Goal: Information Seeking & Learning: Learn about a topic

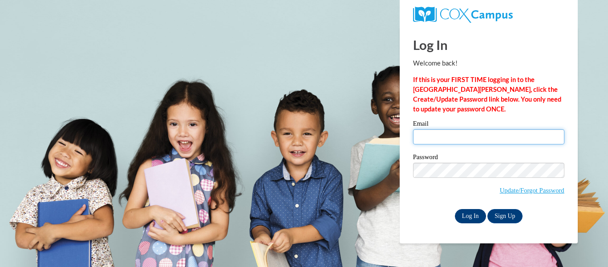
type input "koeandboss@aol.com"
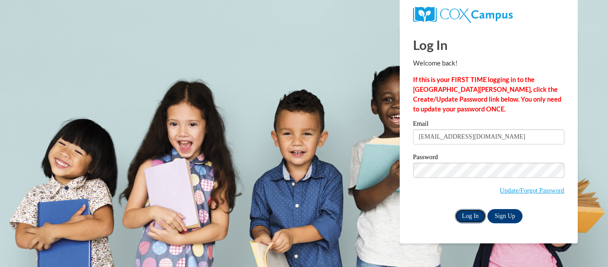
click at [462, 218] on input "Log In" at bounding box center [470, 216] width 31 height 14
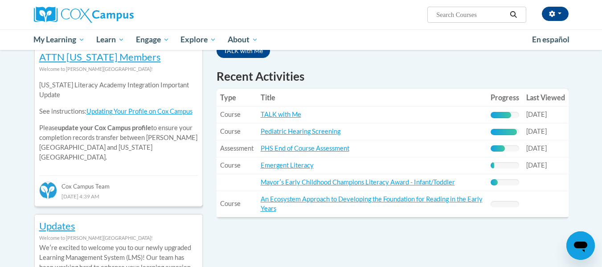
scroll to position [297, 0]
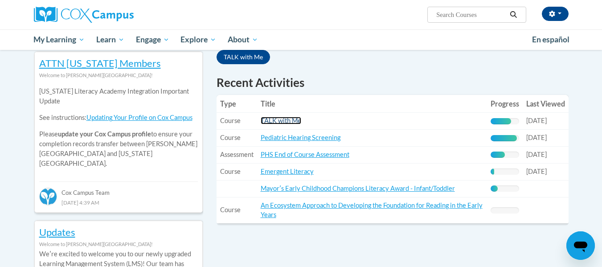
click at [295, 124] on link "TALK with Me" at bounding box center [280, 121] width 41 height 8
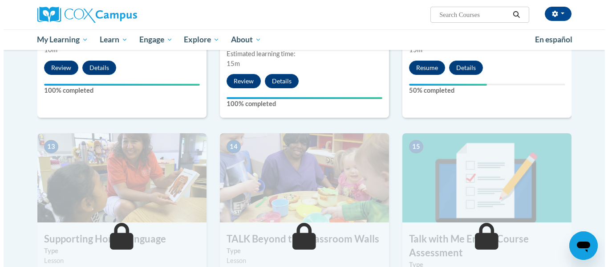
scroll to position [1072, 0]
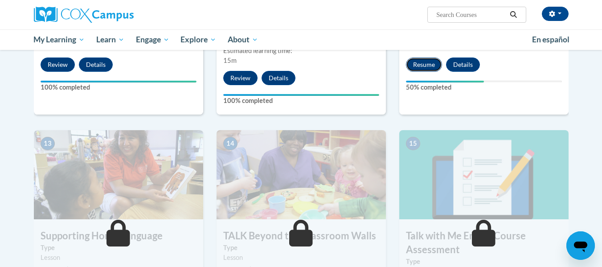
click at [418, 62] on button "Resume" at bounding box center [424, 64] width 36 height 14
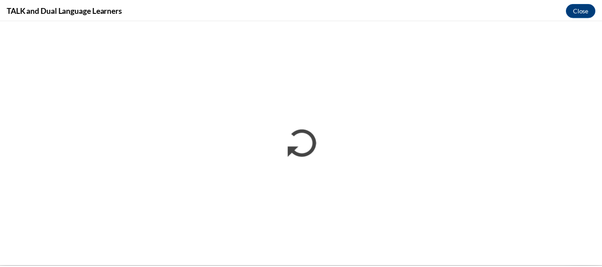
scroll to position [0, 0]
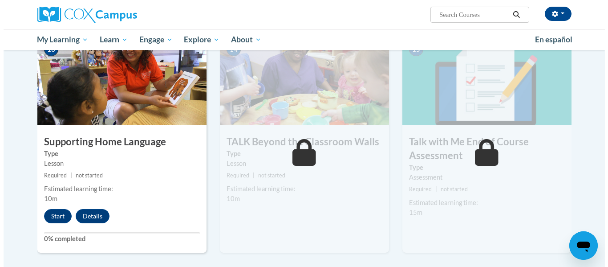
scroll to position [1243, 0]
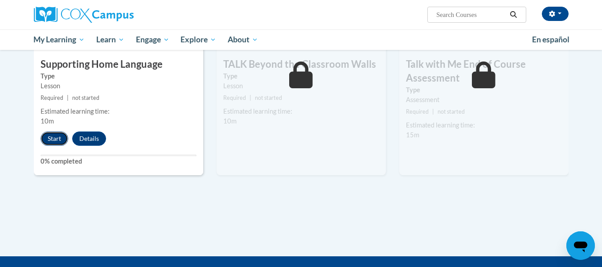
click at [53, 142] on button "Start" at bounding box center [55, 138] width 28 height 14
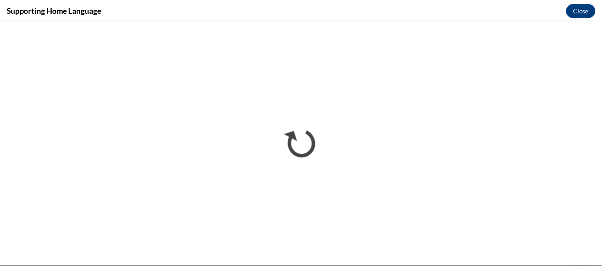
scroll to position [0, 0]
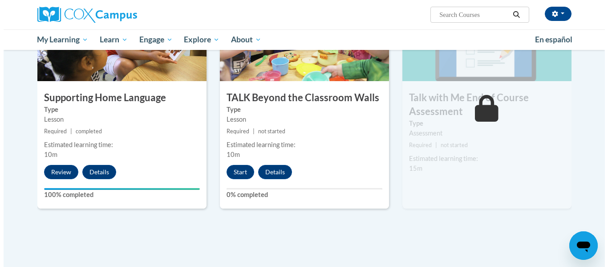
scroll to position [1189, 0]
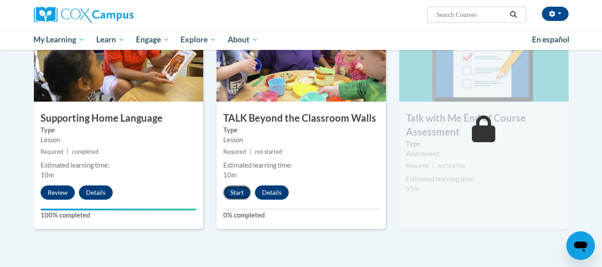
click at [233, 195] on button "Start" at bounding box center [237, 192] width 28 height 14
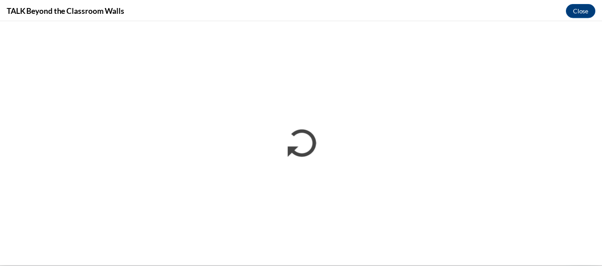
scroll to position [0, 0]
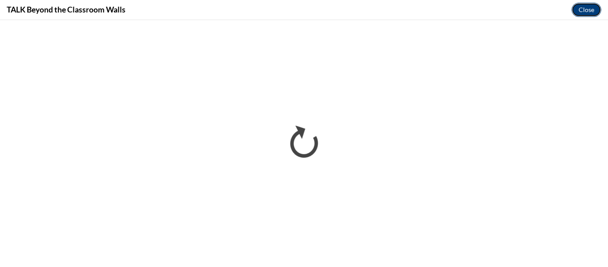
click at [594, 13] on button "Close" at bounding box center [587, 10] width 30 height 14
